Goal: Task Accomplishment & Management: Manage account settings

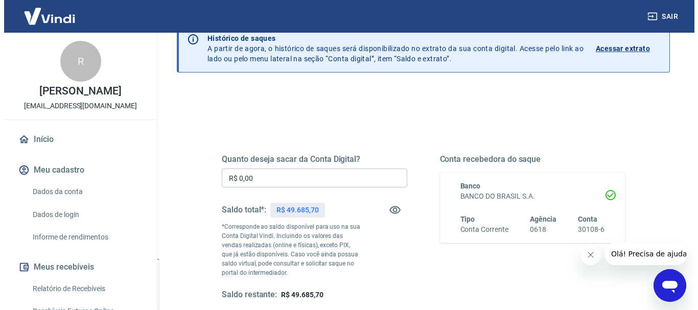
scroll to position [102, 0]
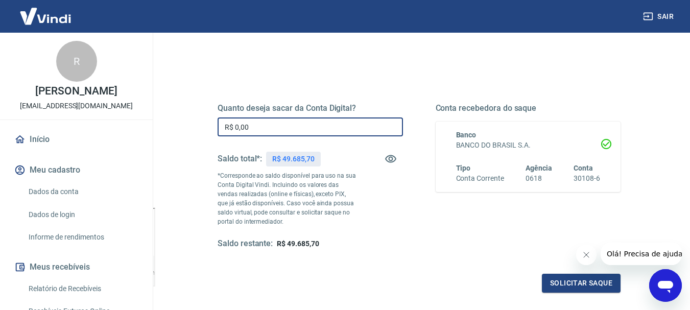
click at [327, 131] on input "R$ 0,00" at bounding box center [311, 127] width 186 height 19
type input "R$ 49.685,70"
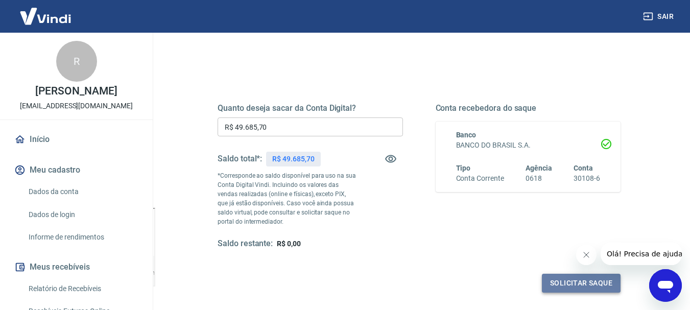
click at [563, 288] on button "Solicitar saque" at bounding box center [581, 283] width 79 height 19
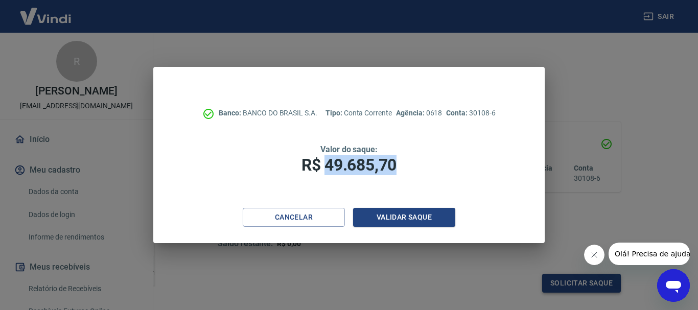
click at [563, 288] on div "Banco: BANCO DO BRASIL S.A. Tipo: Conta Corrente Agência: 0618 Conta: 30108-6 V…" at bounding box center [349, 155] width 698 height 310
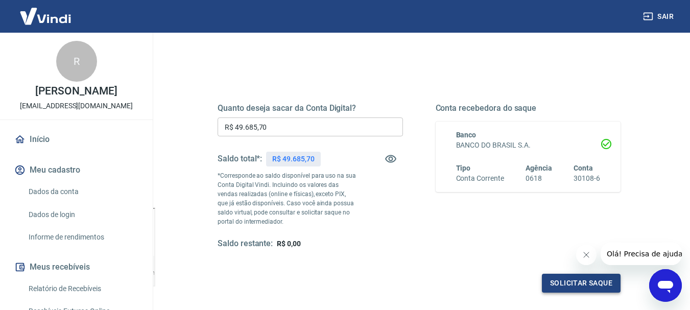
click at [565, 286] on button "Solicitar saque" at bounding box center [581, 283] width 79 height 19
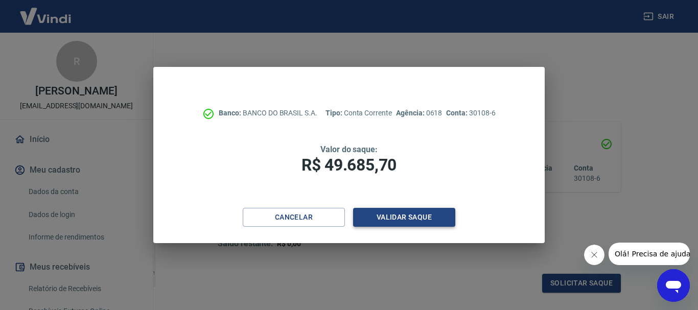
click at [431, 219] on button "Validar saque" at bounding box center [404, 217] width 102 height 19
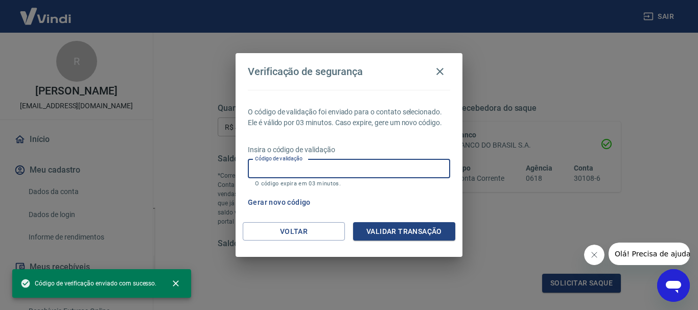
paste input "875357"
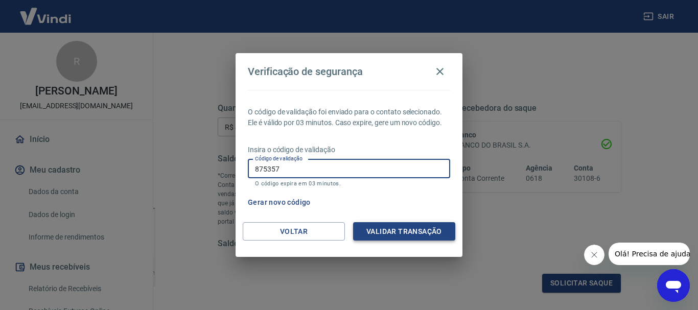
type input "875357"
click at [395, 230] on button "Validar transação" at bounding box center [404, 231] width 102 height 19
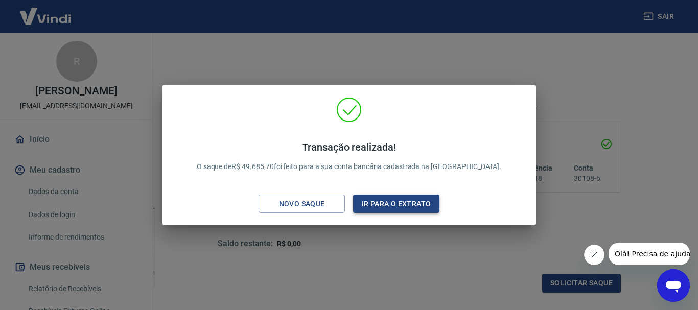
click at [380, 210] on button "Ir para o extrato" at bounding box center [396, 204] width 86 height 19
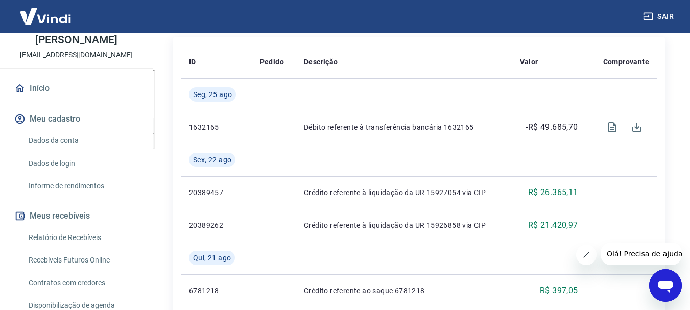
scroll to position [291, 0]
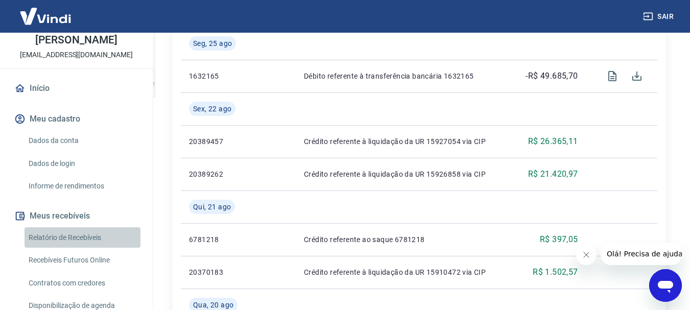
click at [102, 238] on link "Relatório de Recebíveis" at bounding box center [83, 237] width 116 height 21
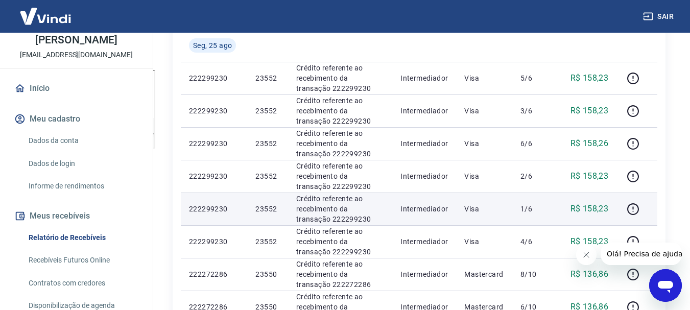
scroll to position [87, 0]
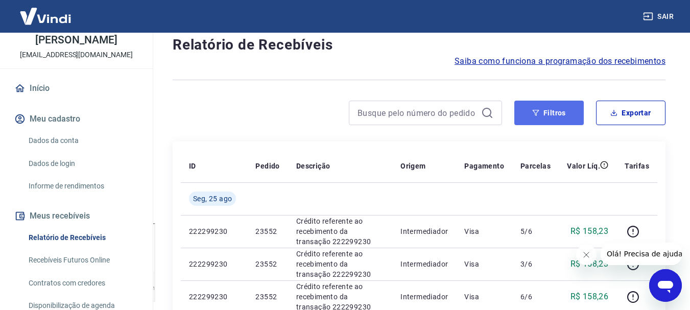
click at [573, 115] on button "Filtros" at bounding box center [549, 113] width 69 height 25
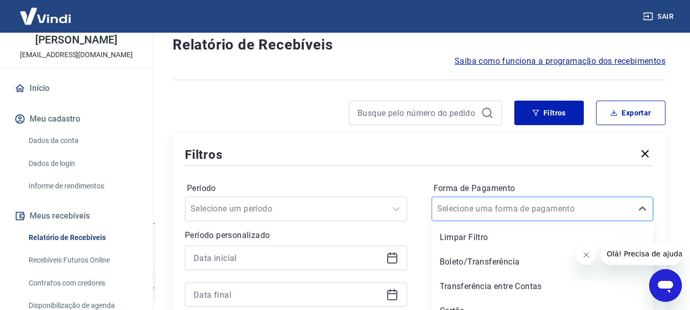
scroll to position [125, 0]
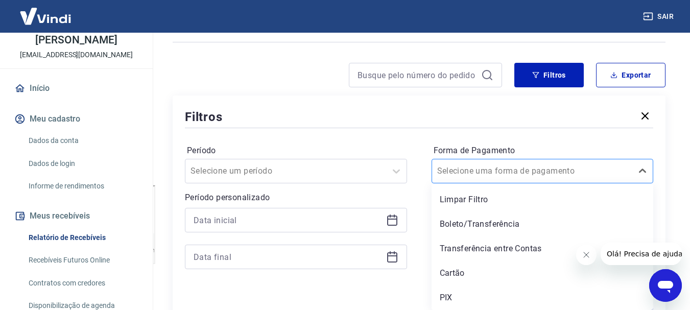
click at [543, 183] on div "option Boleto/Transferência focused, 2 of 5. 5 results available. Use Up and Do…" at bounding box center [543, 171] width 222 height 25
click at [455, 271] on div "Cartão" at bounding box center [543, 273] width 222 height 20
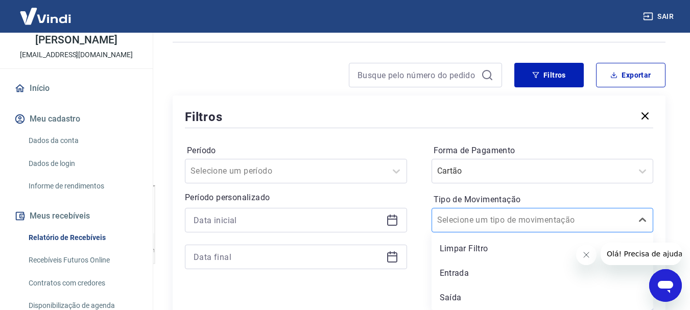
click at [469, 229] on div "Selecione um tipo de movimentação" at bounding box center [543, 220] width 222 height 25
click at [455, 295] on div "Saída" at bounding box center [543, 298] width 222 height 20
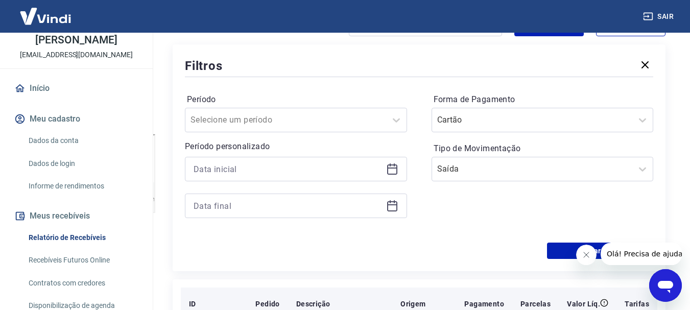
scroll to position [227, 0]
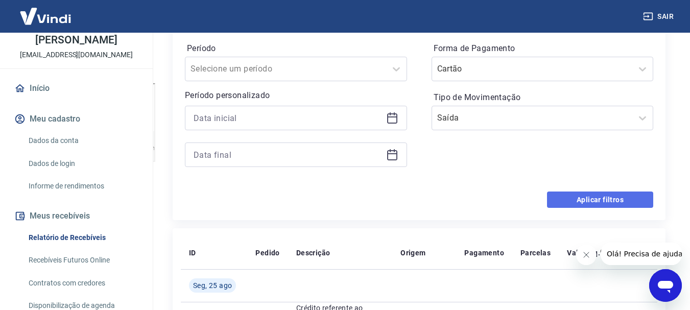
click at [555, 206] on button "Aplicar filtros" at bounding box center [600, 200] width 106 height 16
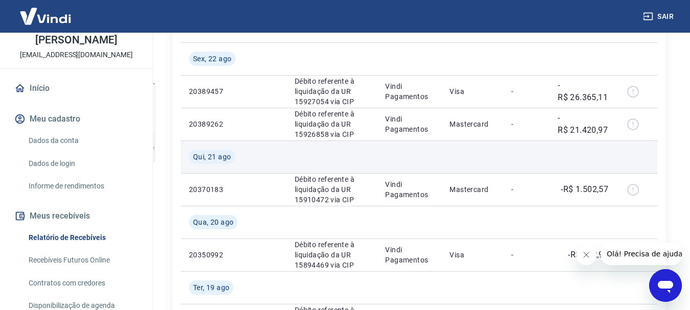
scroll to position [74, 0]
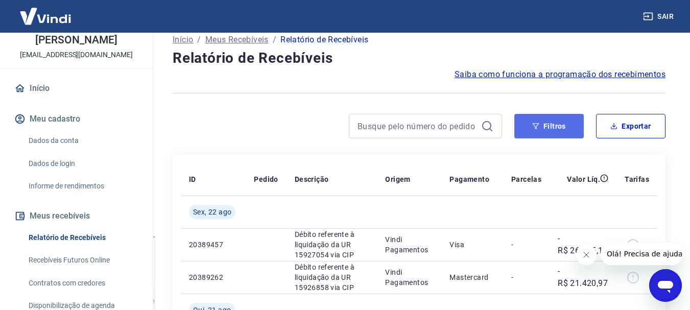
click at [553, 130] on button "Filtros" at bounding box center [549, 126] width 69 height 25
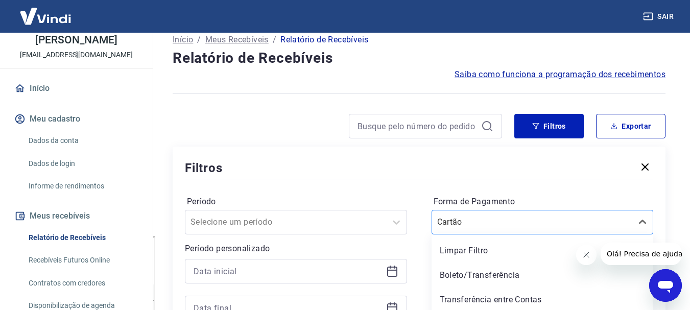
click at [549, 226] on div "option Boleto/Transferência focused, 2 of 5. 5 results available. Use Up and Do…" at bounding box center [543, 222] width 222 height 25
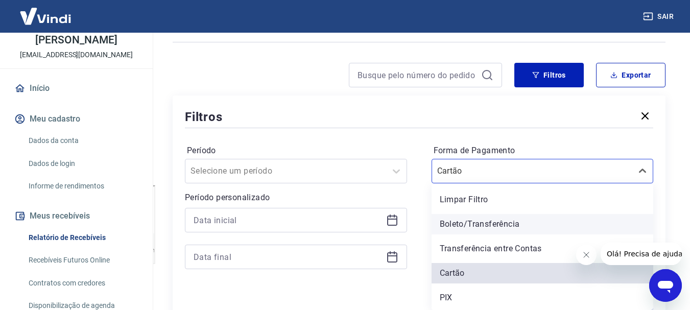
click at [512, 221] on div "Boleto/Transferência" at bounding box center [543, 224] width 222 height 20
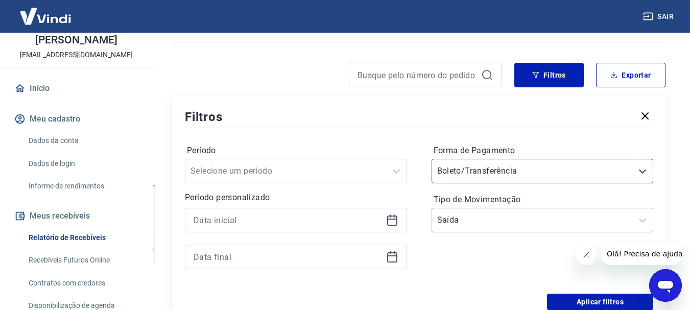
click at [513, 229] on div "Saída" at bounding box center [532, 220] width 201 height 18
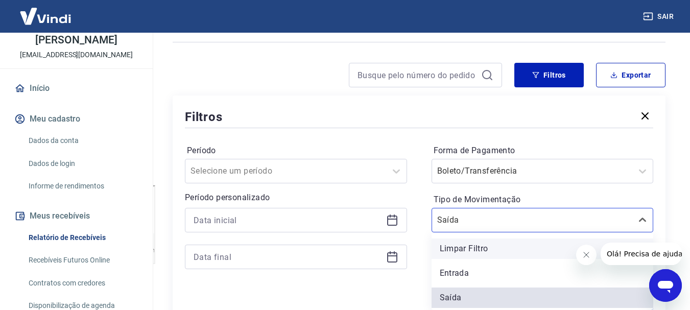
click at [486, 251] on div "Limpar Filtro" at bounding box center [543, 249] width 222 height 20
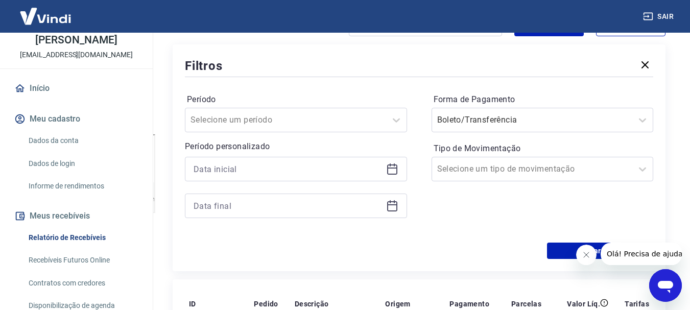
scroll to position [227, 0]
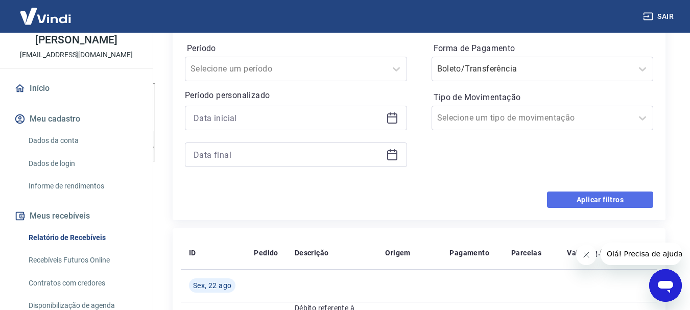
click at [572, 199] on button "Aplicar filtros" at bounding box center [600, 200] width 106 height 16
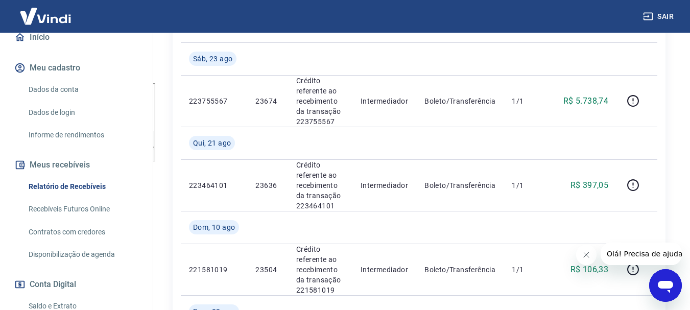
scroll to position [204, 0]
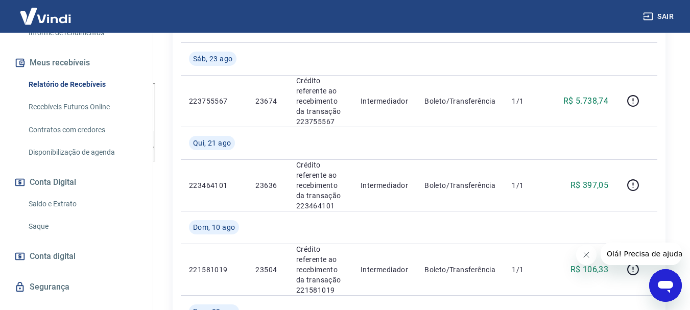
click at [65, 206] on link "Saldo e Extrato" at bounding box center [83, 204] width 116 height 21
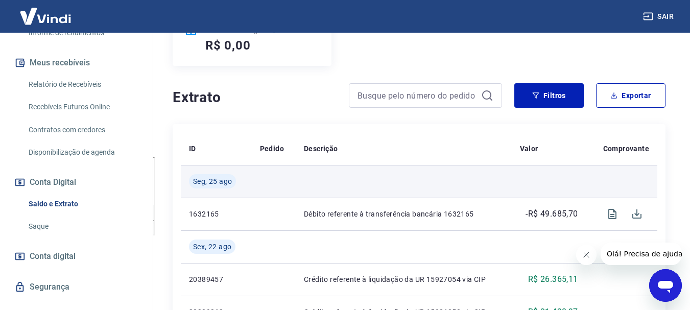
scroll to position [102, 0]
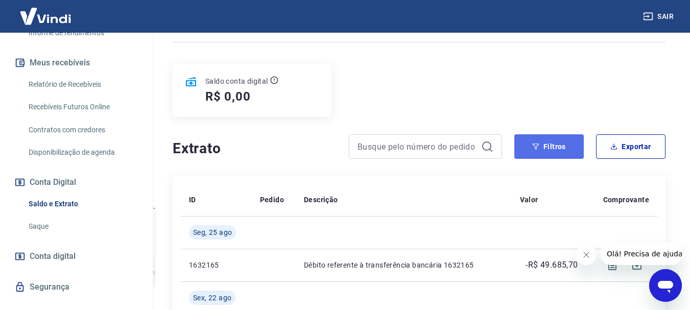
click at [567, 151] on button "Filtros" at bounding box center [549, 146] width 69 height 25
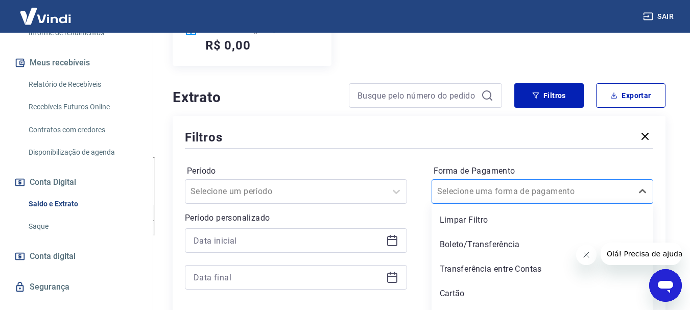
scroll to position [174, 0]
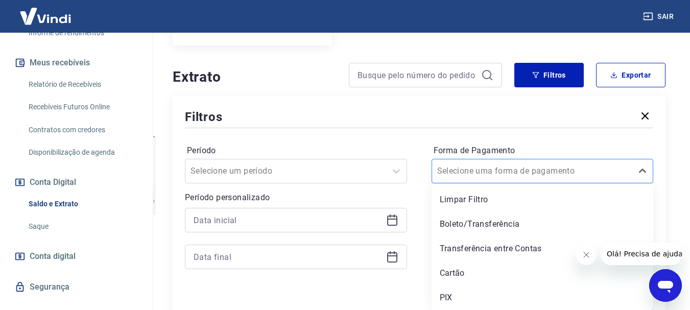
click at [581, 183] on div "option Limpar Filtro focused, 1 of 5. 5 results available. Use Up and Down to c…" at bounding box center [543, 171] width 222 height 25
click at [467, 271] on div "Cartão" at bounding box center [543, 273] width 222 height 20
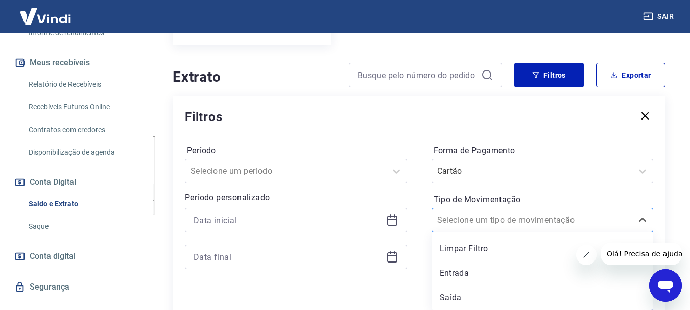
click at [505, 229] on div "Selecione um tipo de movimentação" at bounding box center [532, 220] width 201 height 18
click at [458, 295] on div "Saída" at bounding box center [543, 298] width 222 height 20
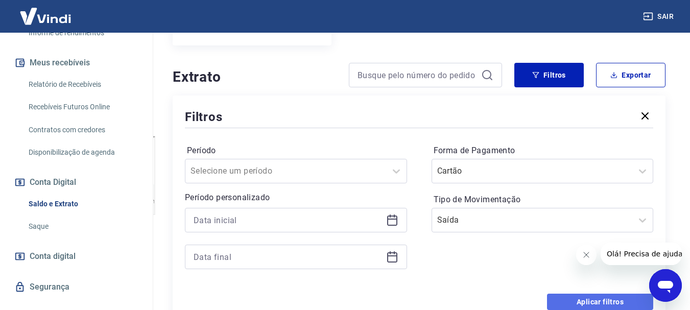
click at [600, 298] on button "Aplicar filtros" at bounding box center [600, 302] width 106 height 16
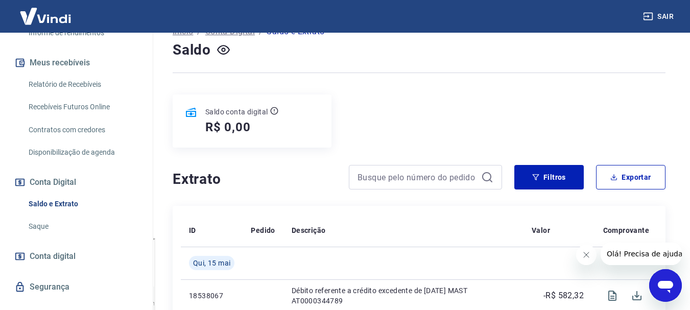
scroll to position [20, 0]
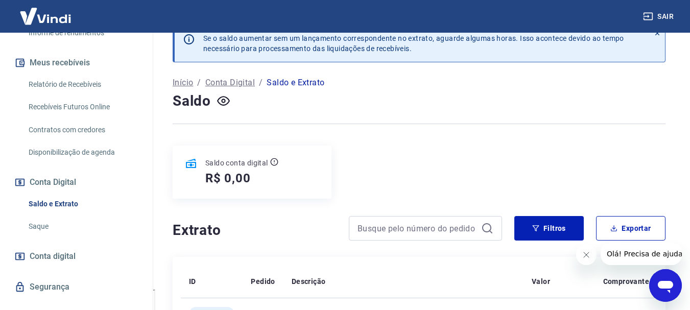
click at [63, 80] on link "Relatório de Recebíveis" at bounding box center [83, 84] width 116 height 21
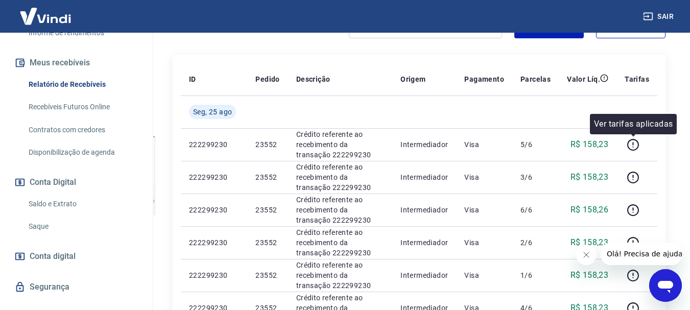
scroll to position [20, 0]
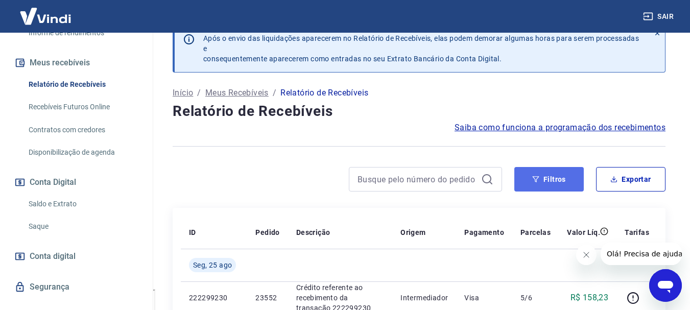
click at [560, 180] on button "Filtros" at bounding box center [549, 179] width 69 height 25
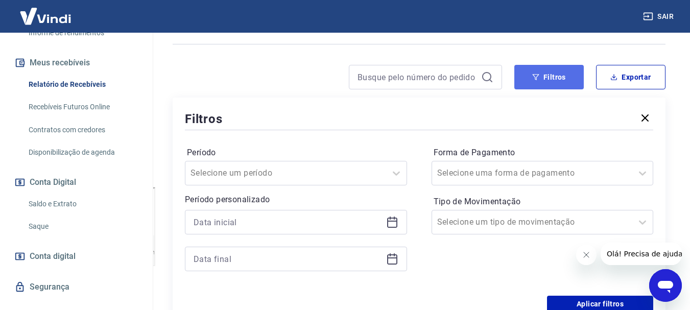
scroll to position [174, 0]
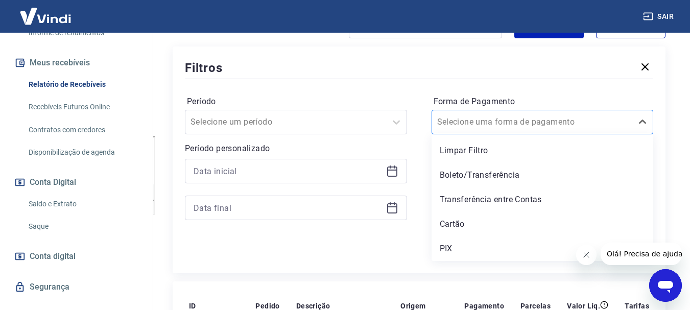
click at [560, 123] on div at bounding box center [532, 122] width 191 height 14
click at [456, 220] on div "Cartão" at bounding box center [543, 224] width 222 height 20
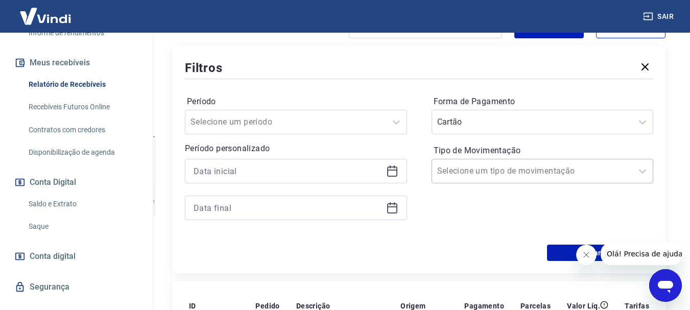
click at [567, 172] on div at bounding box center [532, 171] width 191 height 14
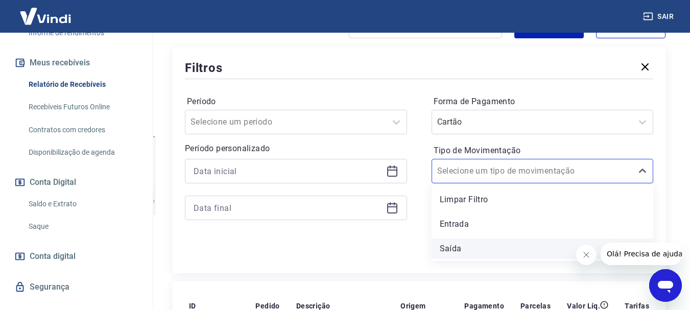
click at [458, 245] on div "Saída" at bounding box center [543, 249] width 222 height 20
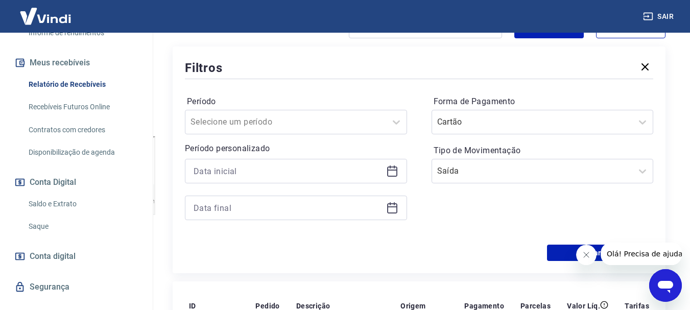
scroll to position [225, 0]
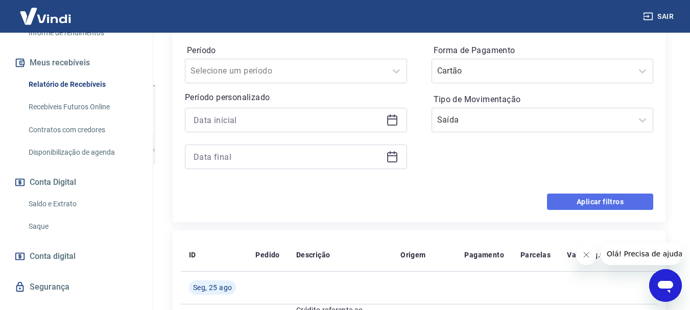
click at [615, 203] on button "Aplicar filtros" at bounding box center [600, 202] width 106 height 16
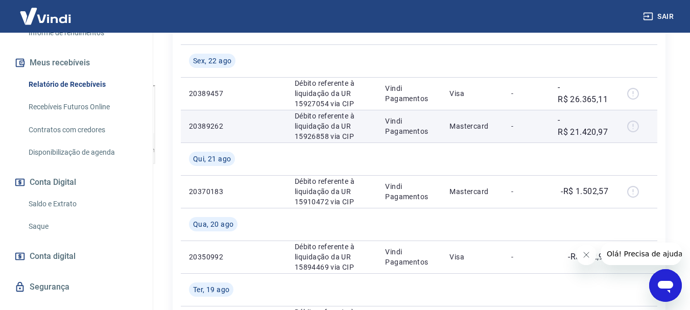
scroll to position [72, 0]
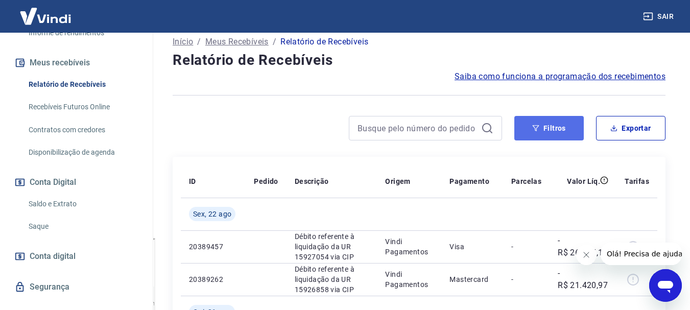
click at [576, 130] on button "Filtros" at bounding box center [549, 128] width 69 height 25
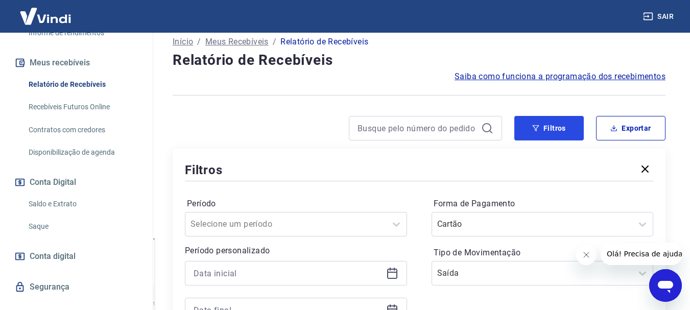
scroll to position [123, 0]
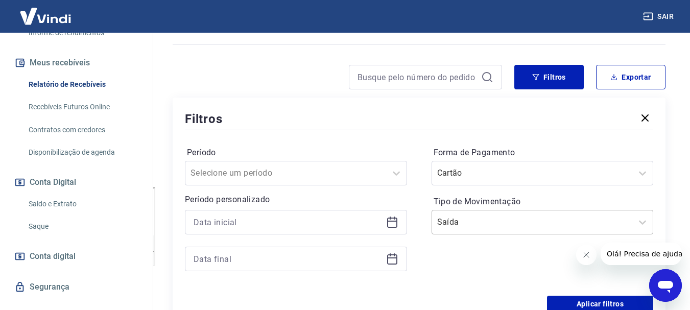
click at [495, 224] on input "Tipo de Movimentação" at bounding box center [488, 222] width 103 height 12
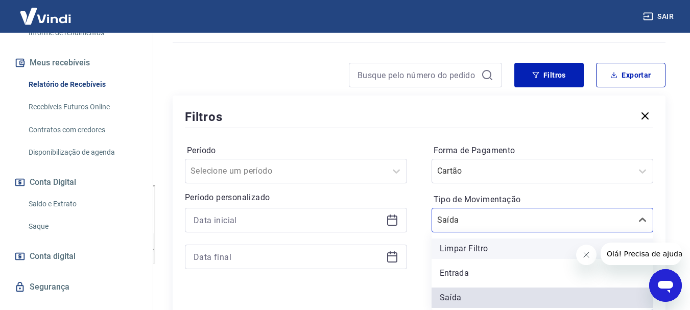
click at [479, 250] on div "Limpar Filtro" at bounding box center [543, 249] width 222 height 20
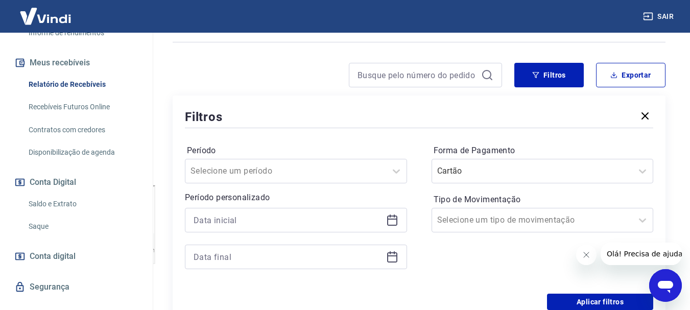
click at [395, 221] on icon at bounding box center [392, 220] width 12 height 12
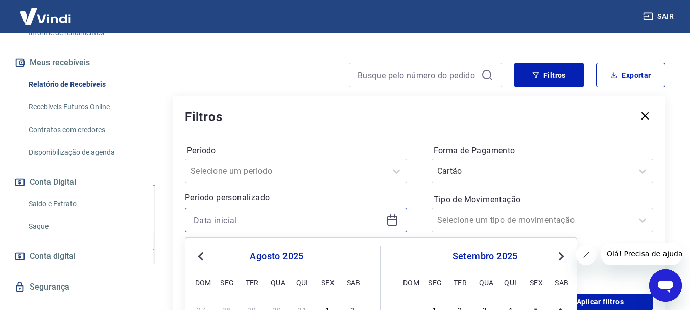
scroll to position [227, 0]
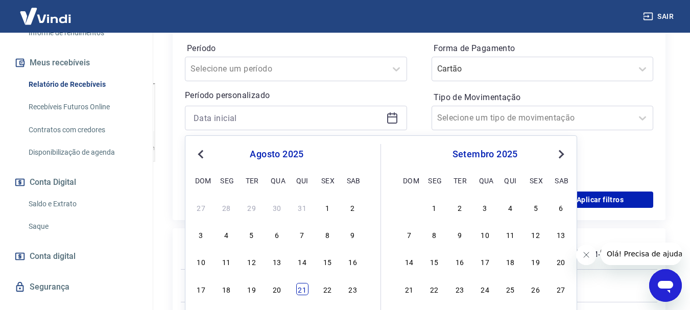
click at [303, 288] on div "21" at bounding box center [302, 289] width 12 height 12
type input "[DATE]"
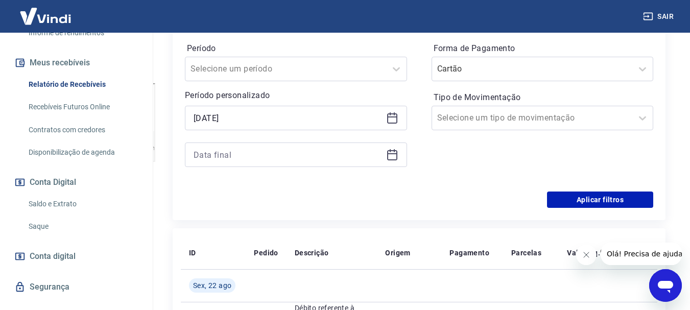
click at [386, 157] on icon at bounding box center [392, 155] width 12 height 12
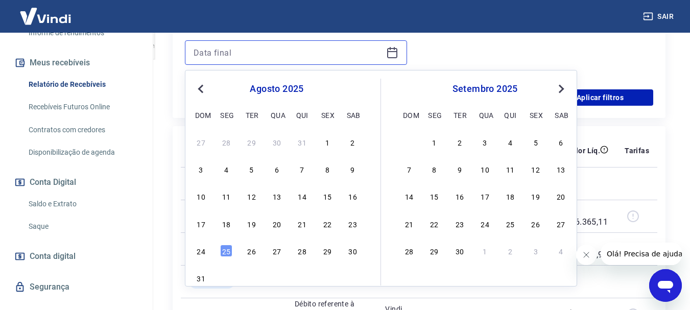
scroll to position [380, 0]
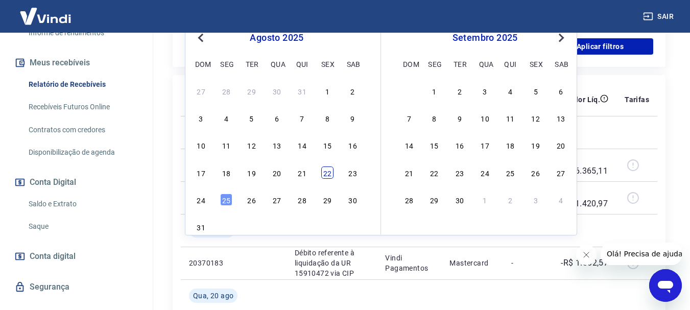
click at [331, 172] on div "22" at bounding box center [327, 173] width 12 height 12
type input "[DATE]"
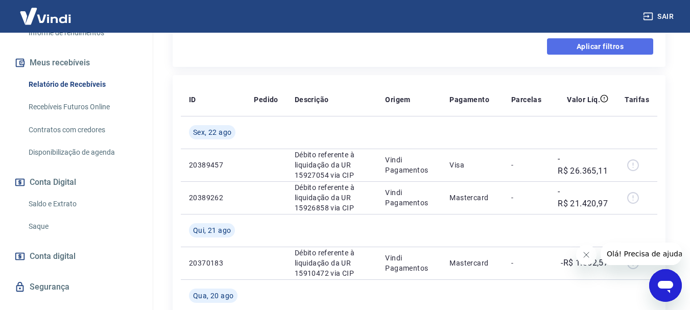
click at [580, 51] on button "Aplicar filtros" at bounding box center [600, 46] width 106 height 16
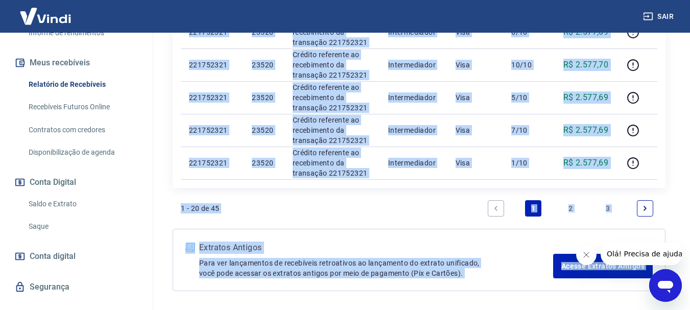
scroll to position [814, 0]
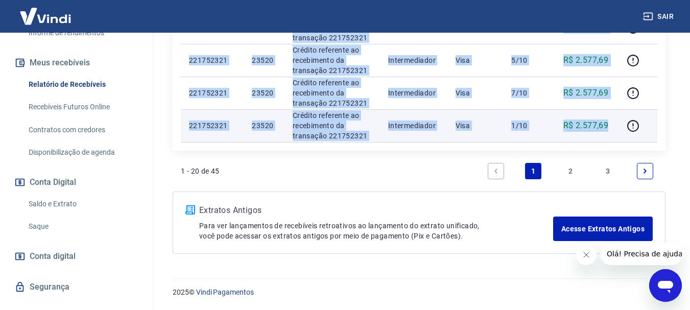
drag, startPoint x: 190, startPoint y: 106, endPoint x: 609, endPoint y: 127, distance: 419.5
copy tbody "443046253 13881 Loremip dolorsita co adipiscinge se doeiusmod 178363081 Tempori…"
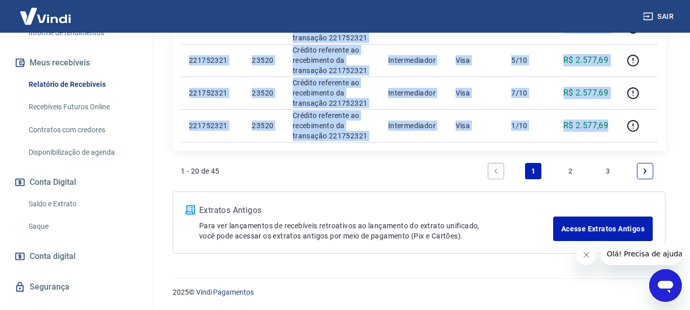
click at [645, 172] on icon "Next page" at bounding box center [645, 171] width 3 height 5
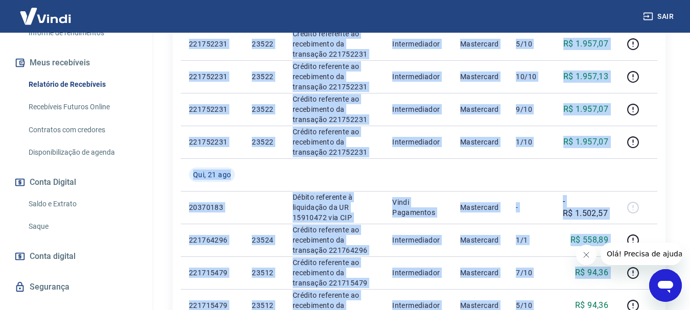
scroll to position [641, 0]
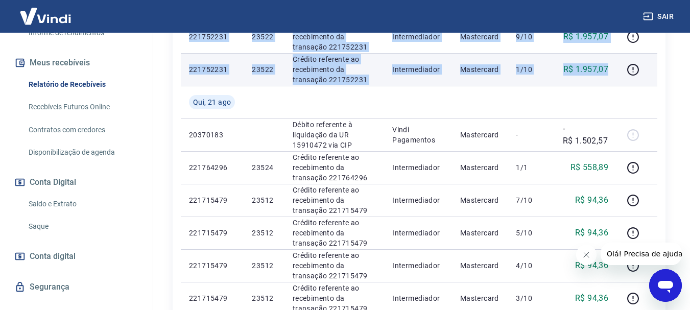
drag, startPoint x: 190, startPoint y: 136, endPoint x: 614, endPoint y: 72, distance: 429.5
copy tbody "343624036 15384 Loremip dolorsita co adipiscinge se doeiusmod 587446688 Tempori…"
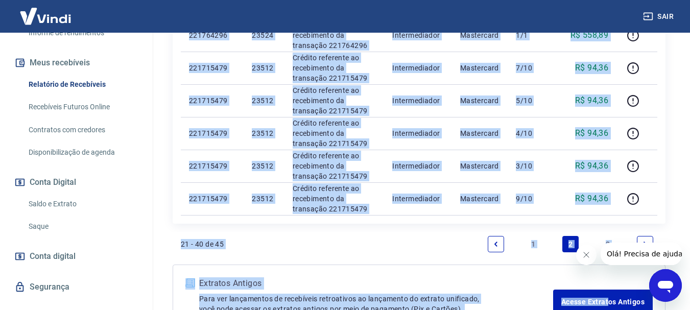
scroll to position [847, 0]
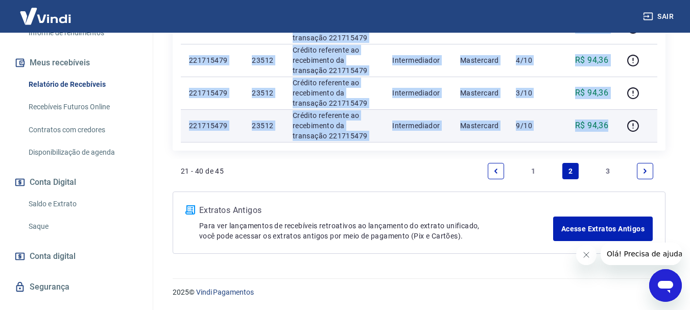
drag, startPoint x: 188, startPoint y: 117, endPoint x: 614, endPoint y: 125, distance: 426.8
copy tbody "221764296 23524 Crédito referente ao recebimento da transação 221764296 Interme…"
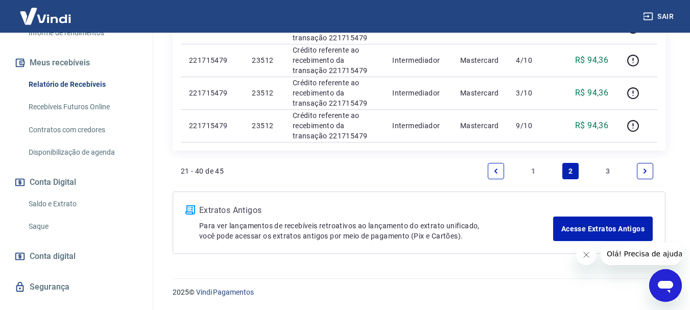
click at [646, 175] on link "Next page" at bounding box center [645, 171] width 16 height 16
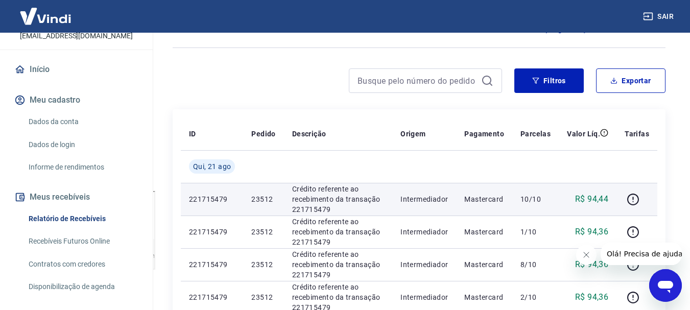
scroll to position [221, 0]
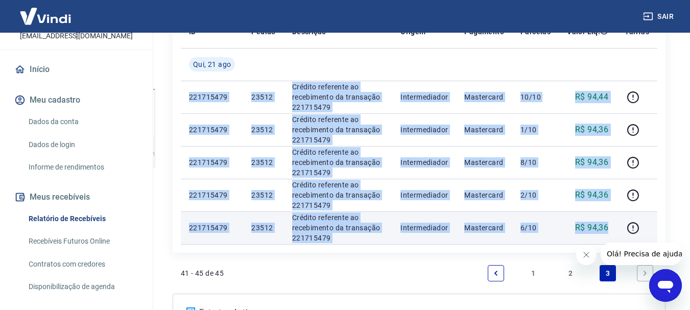
drag, startPoint x: 190, startPoint y: 98, endPoint x: 611, endPoint y: 220, distance: 438.1
click at [611, 220] on tbody "[DATE] 221715479 23512 Crédito referente ao recebimento da transação 221715479 …" at bounding box center [419, 146] width 477 height 196
copy tbody "221715479 23512 Crédito referente ao recebimento da transação 221715479 Interme…"
